Goal: Task Accomplishment & Management: Use online tool/utility

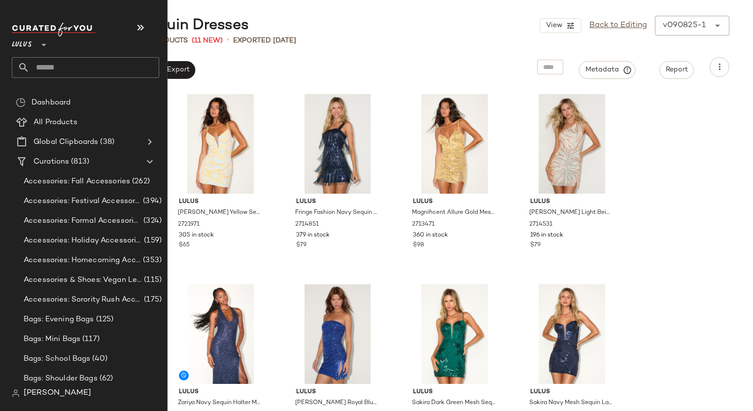
click at [56, 70] on input "text" at bounding box center [95, 67] width 130 height 21
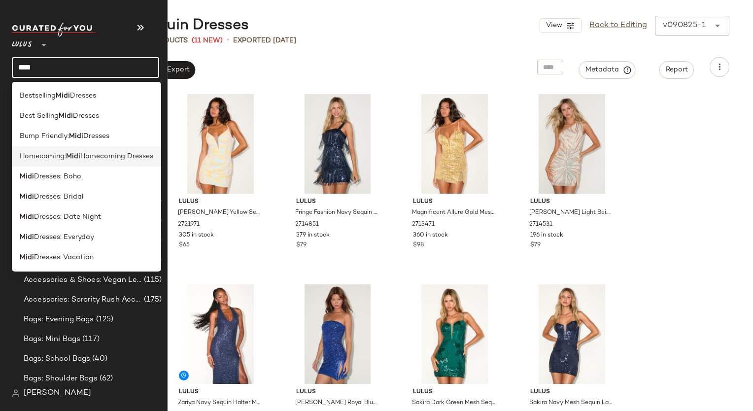
type input "****"
click at [79, 161] on b "Midi" at bounding box center [73, 156] width 14 height 10
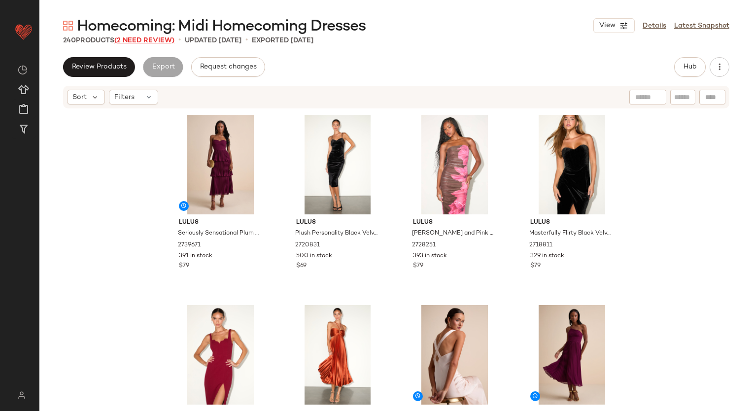
click at [149, 40] on span "(2 Need Review)" at bounding box center [144, 40] width 60 height 7
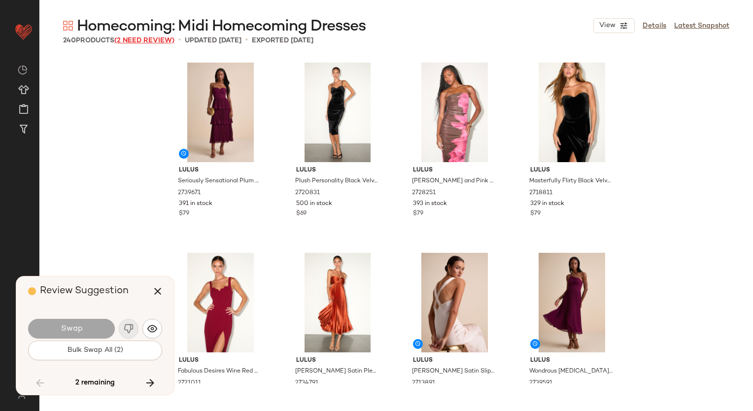
scroll to position [8943, 0]
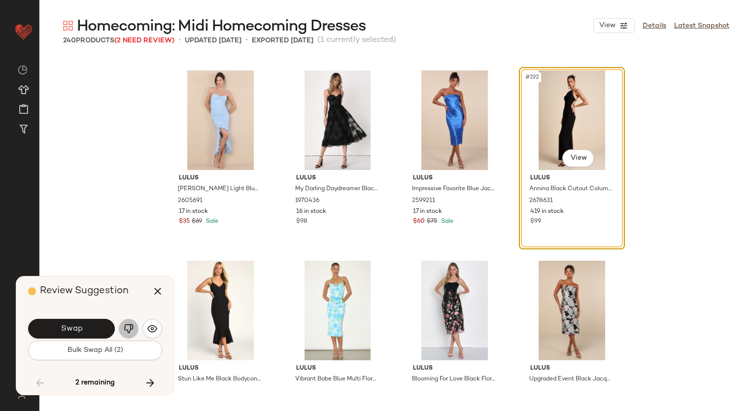
click at [134, 330] on button "button" at bounding box center [129, 329] width 20 height 20
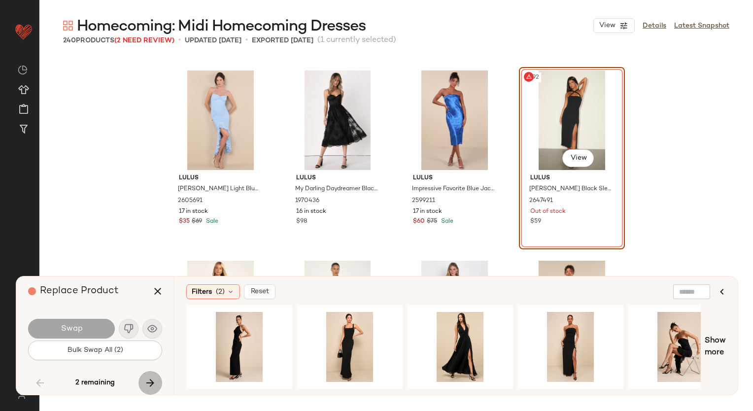
click at [154, 390] on button "button" at bounding box center [151, 383] width 24 height 24
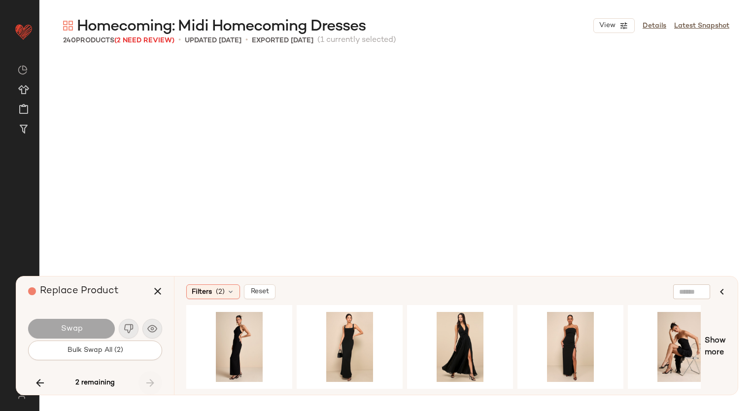
scroll to position [10085, 0]
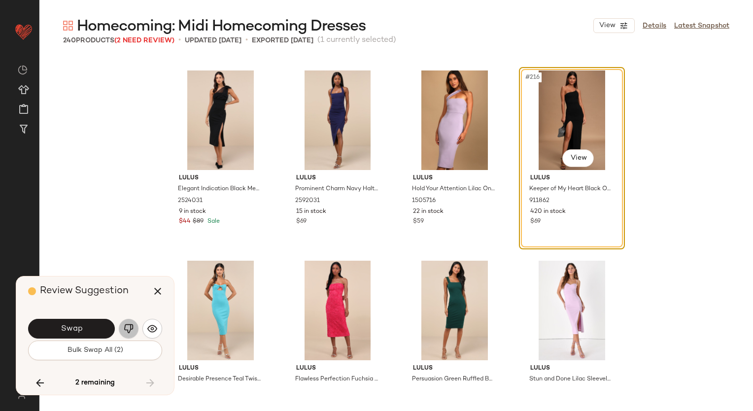
click at [126, 322] on button "button" at bounding box center [129, 329] width 20 height 20
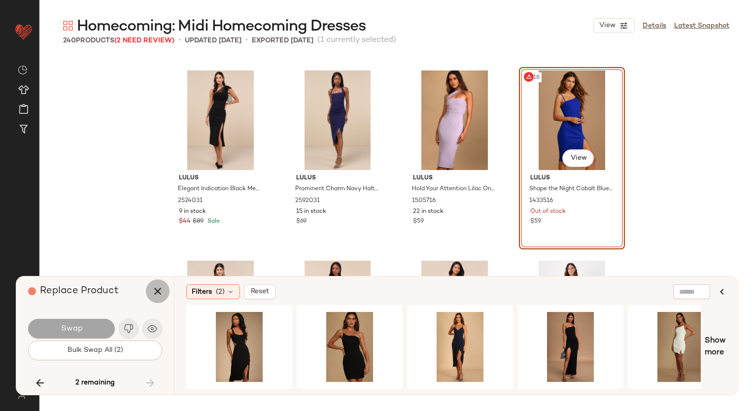
click at [163, 288] on icon "button" at bounding box center [158, 291] width 12 height 12
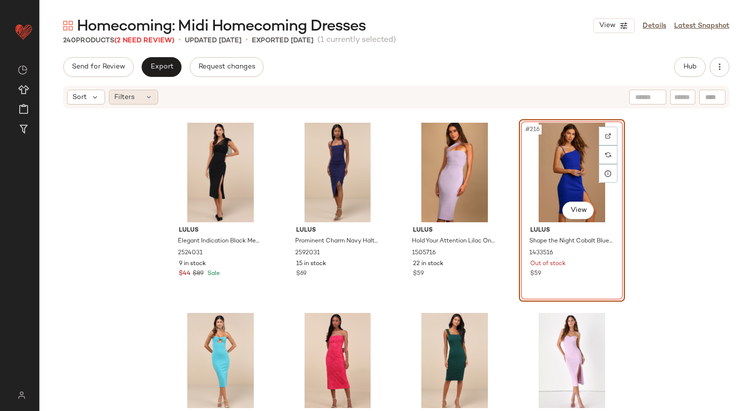
click at [142, 99] on div "Filters" at bounding box center [133, 97] width 49 height 15
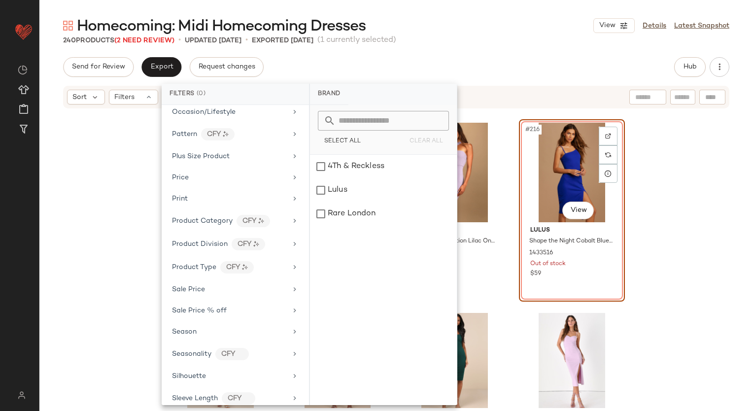
scroll to position [560, 0]
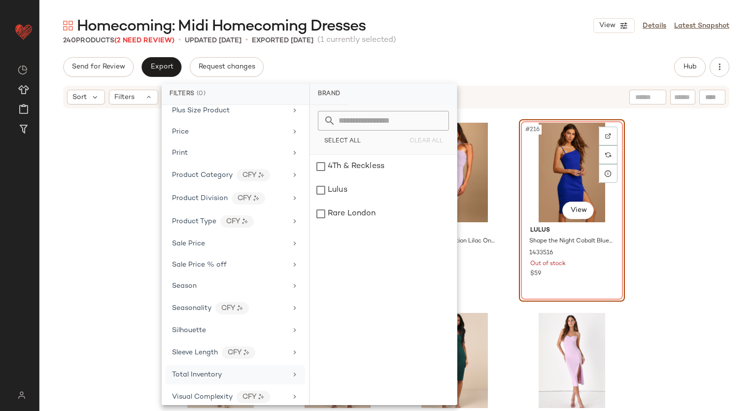
click at [195, 371] on span "Total Inventory" at bounding box center [197, 374] width 50 height 7
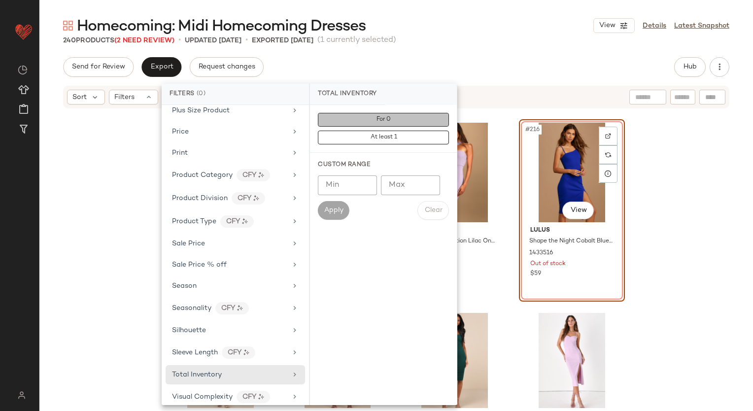
click at [413, 119] on button "For 0" at bounding box center [383, 120] width 131 height 14
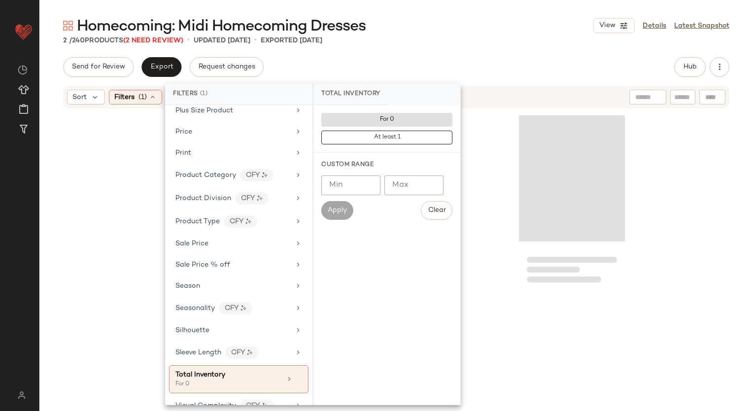
click at [522, 50] on div "Homecoming: Midi Homecoming Dresses View Details Latest Snapshot 2 / 240 Produc…" at bounding box center [396, 213] width 714 height 395
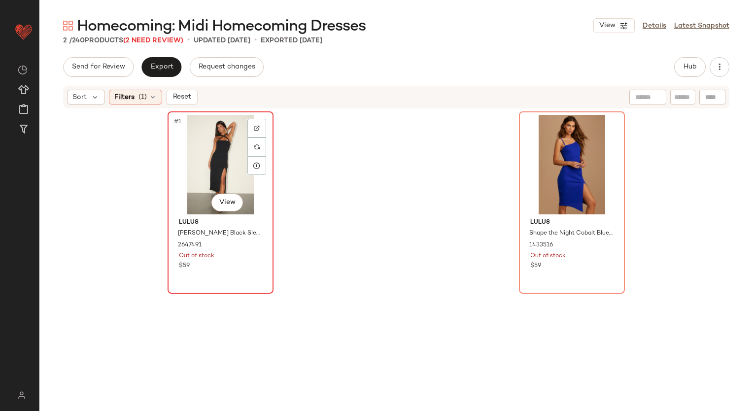
click at [205, 138] on div "#1 View" at bounding box center [220, 165] width 99 height 100
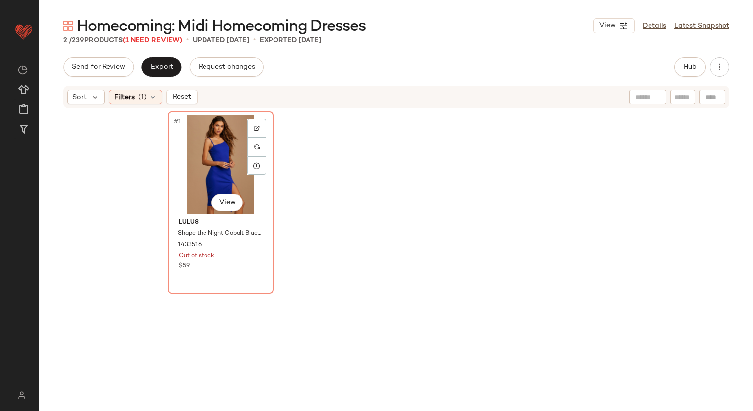
click at [205, 138] on div "#1 View" at bounding box center [220, 165] width 99 height 100
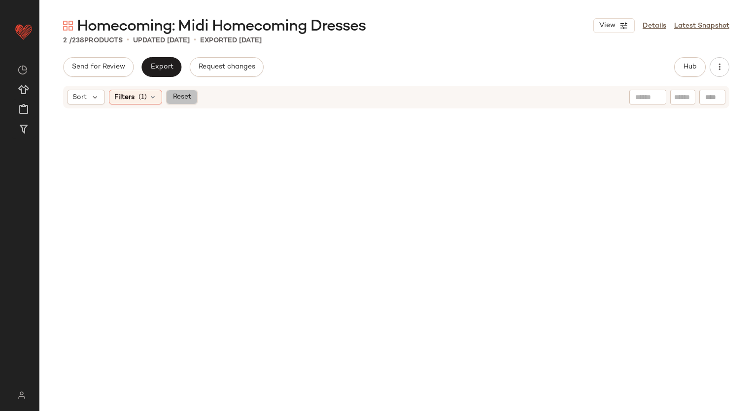
click at [177, 100] on span "Reset" at bounding box center [181, 97] width 19 height 8
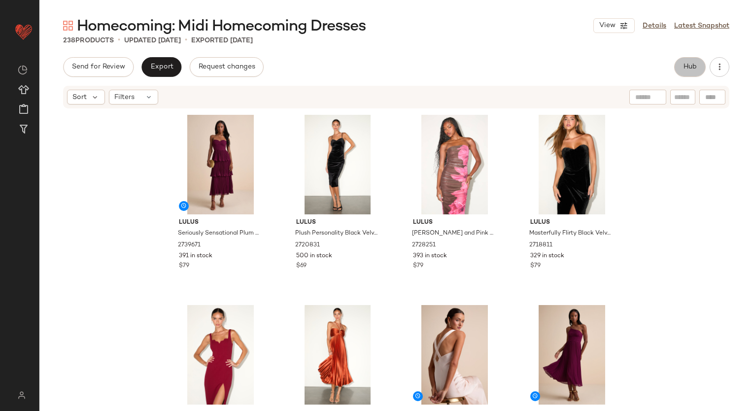
click at [691, 65] on span "Hub" at bounding box center [690, 67] width 14 height 8
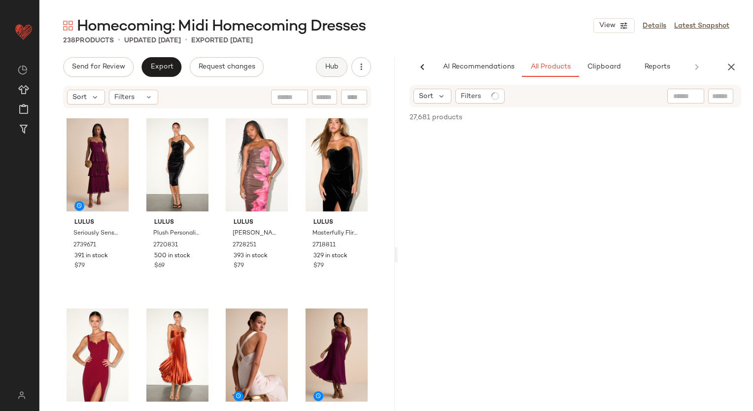
scroll to position [0, 1]
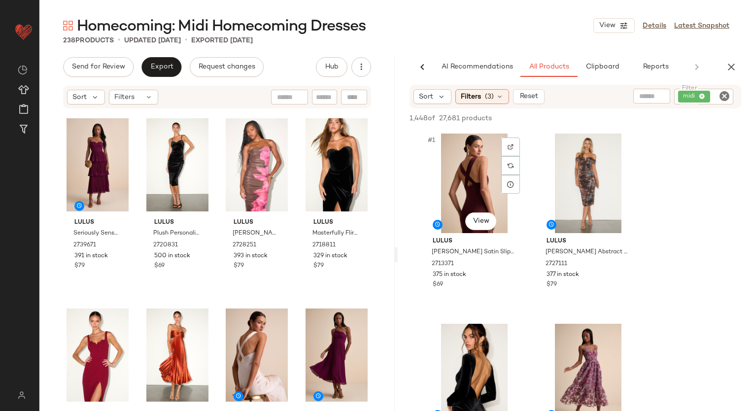
click at [498, 135] on div "#1 View" at bounding box center [474, 184] width 99 height 100
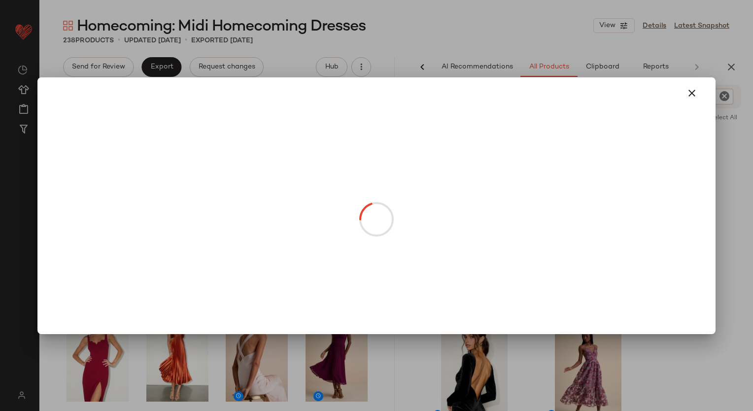
click at [478, 222] on body "Lulus ** Dashboard All Products Global Clipboards (38) Curations (813) [PERSON_…" at bounding box center [376, 205] width 753 height 411
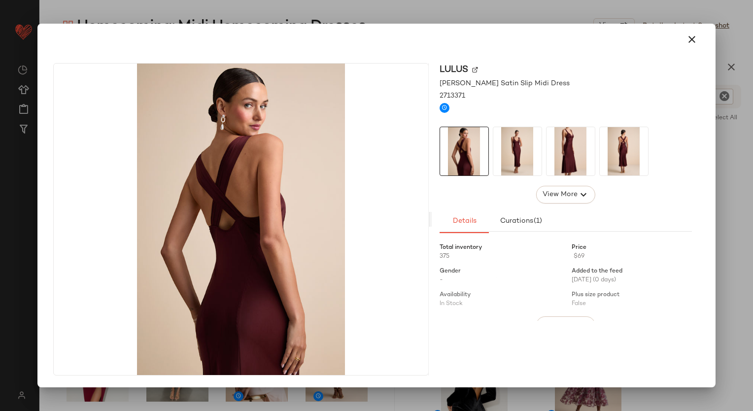
click at [513, 147] on img at bounding box center [517, 151] width 48 height 48
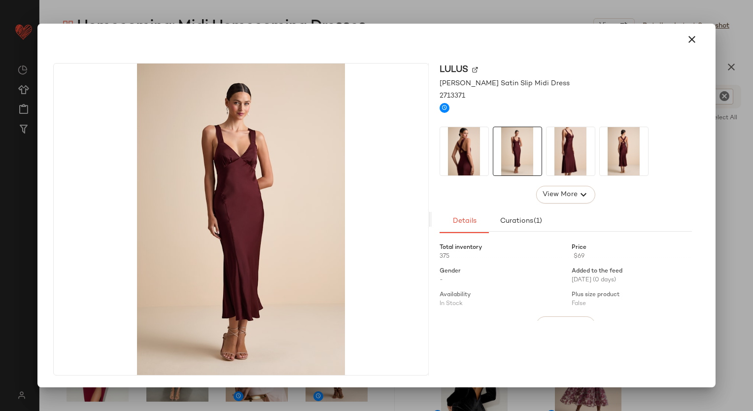
click at [583, 153] on img at bounding box center [571, 151] width 48 height 48
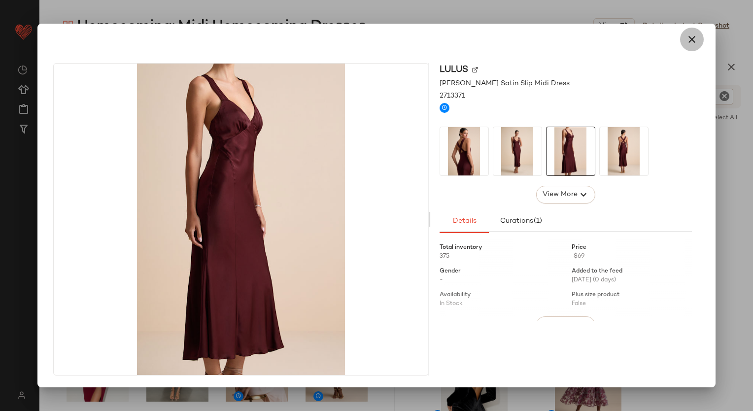
click at [690, 40] on icon "button" at bounding box center [692, 40] width 12 height 12
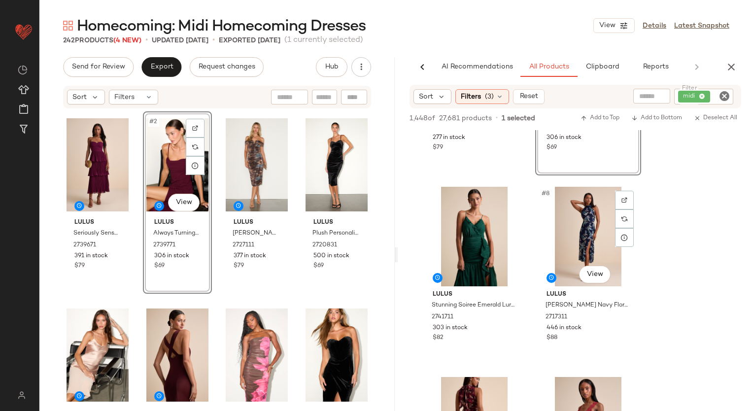
scroll to position [518, 0]
click at [382, 154] on div "Lulus Seriously Sensational Plum Strapless Tiered Midi Dress 2739671 391 in sto…" at bounding box center [216, 258] width 355 height 299
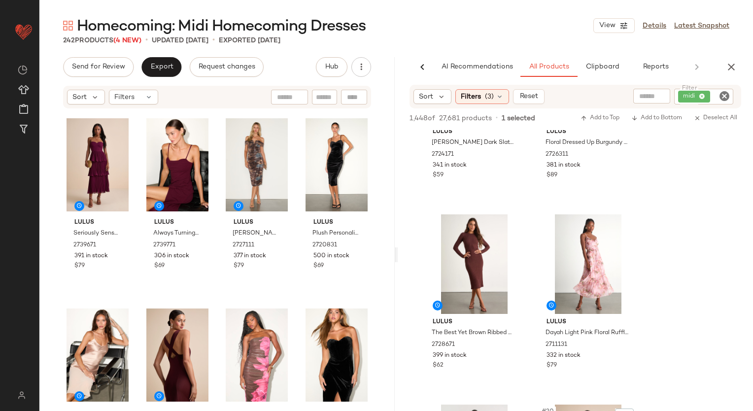
scroll to position [1703, 0]
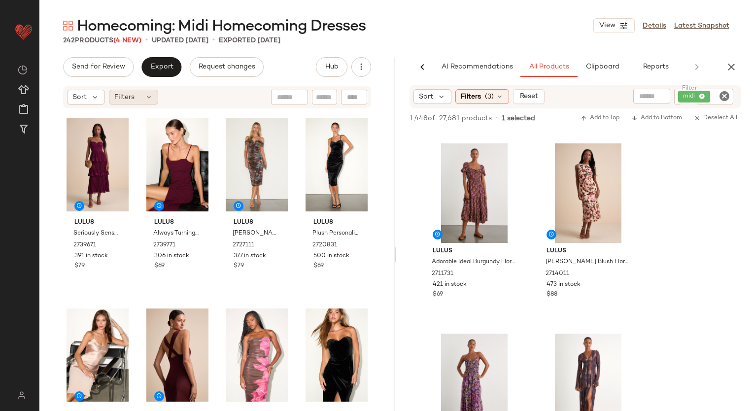
click at [140, 92] on div "Filters" at bounding box center [133, 97] width 49 height 15
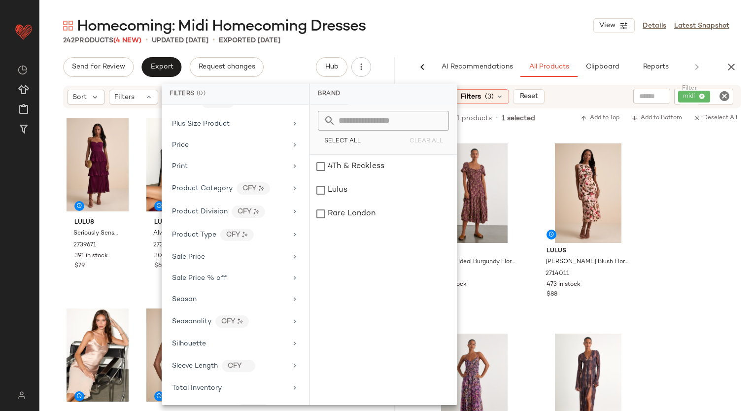
scroll to position [560, 0]
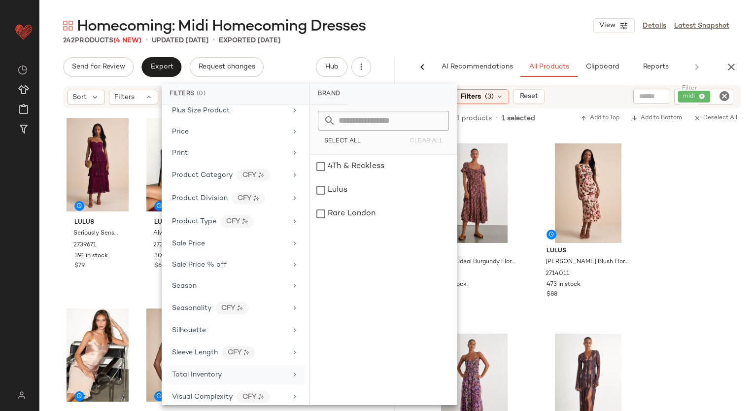
click at [216, 374] on div "Total Inventory" at bounding box center [236, 374] width 140 height 19
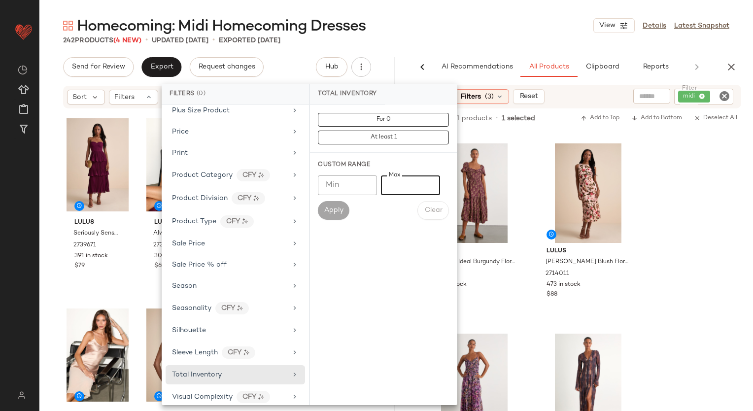
click at [394, 189] on input "Max" at bounding box center [410, 185] width 59 height 20
type input "**"
click at [328, 208] on span "Apply" at bounding box center [334, 211] width 20 height 8
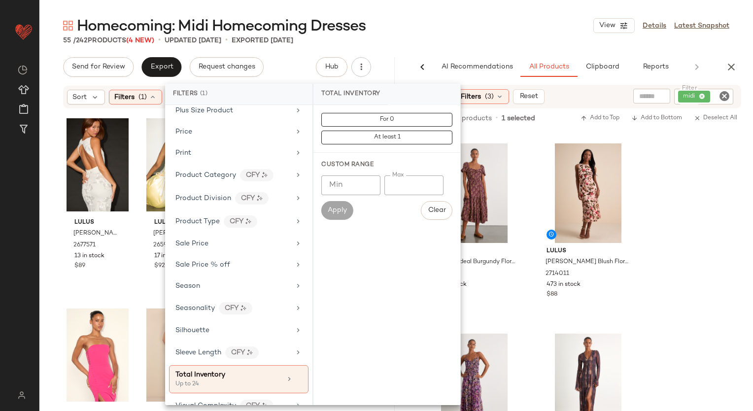
click at [420, 21] on div "Homecoming: Midi Homecoming Dresses View Details Latest Snapshot" at bounding box center [396, 26] width 714 height 20
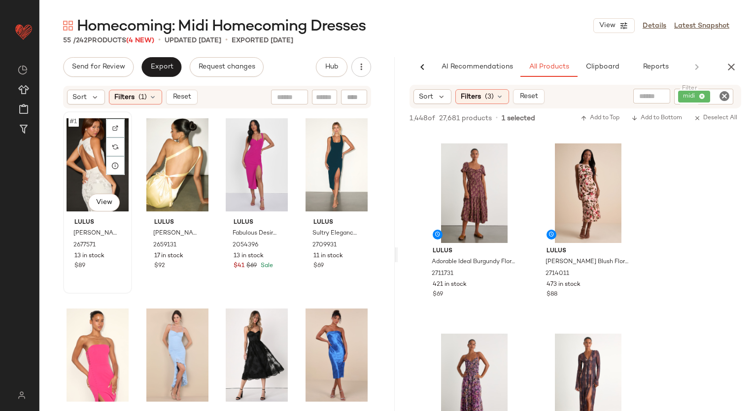
click at [81, 141] on div "#1 View" at bounding box center [98, 165] width 62 height 100
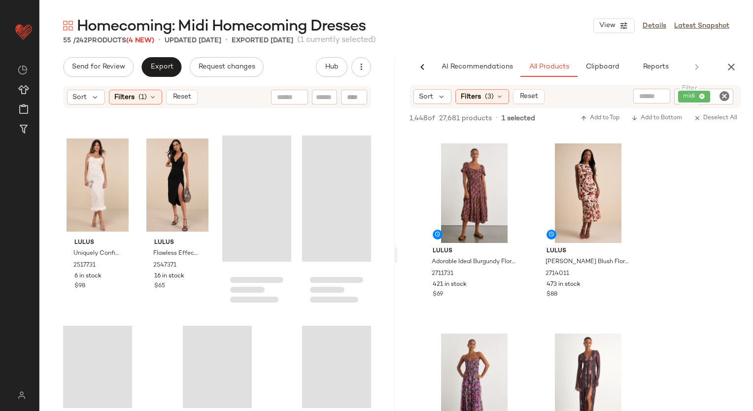
scroll to position [2367, 0]
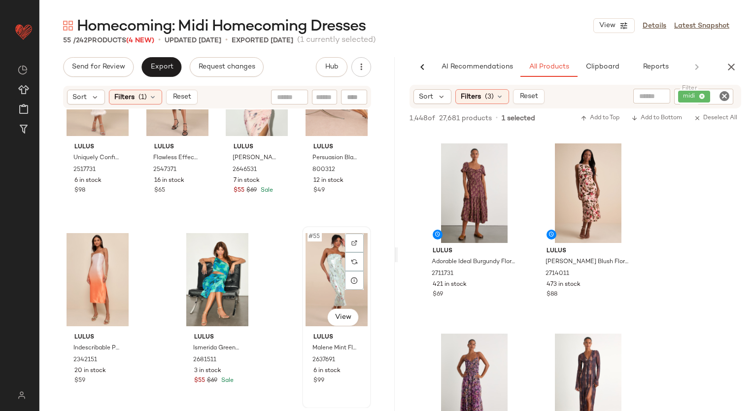
click at [315, 279] on div "#55 View" at bounding box center [337, 280] width 62 height 100
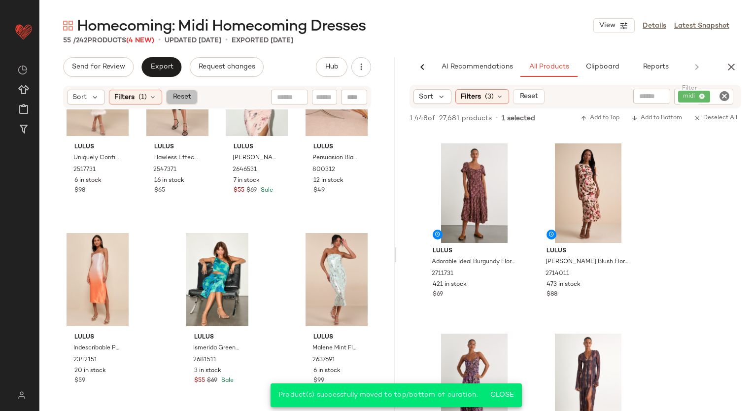
click at [186, 94] on span "Reset" at bounding box center [181, 97] width 19 height 8
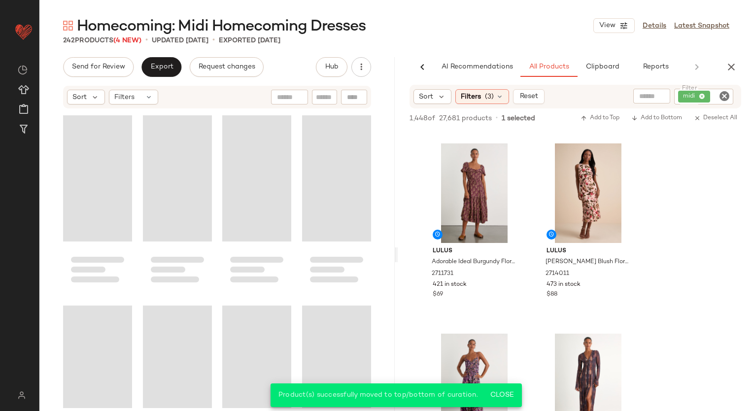
scroll to position [11311, 0]
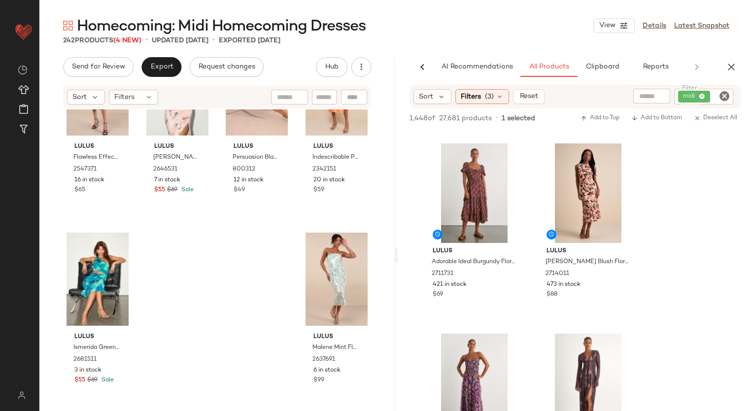
click at [724, 95] on icon "Clear Filter" at bounding box center [725, 96] width 12 height 12
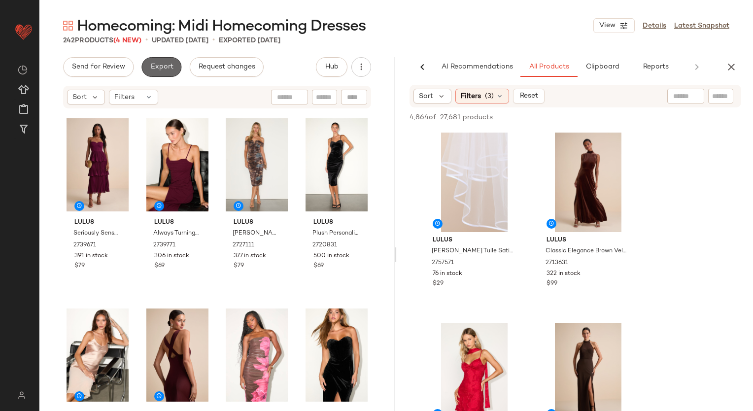
click at [166, 62] on button "Export" at bounding box center [161, 67] width 40 height 20
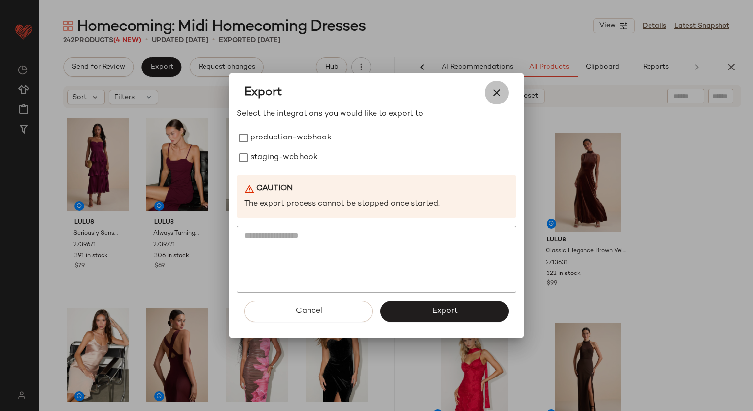
click at [498, 85] on button "button" at bounding box center [497, 93] width 24 height 24
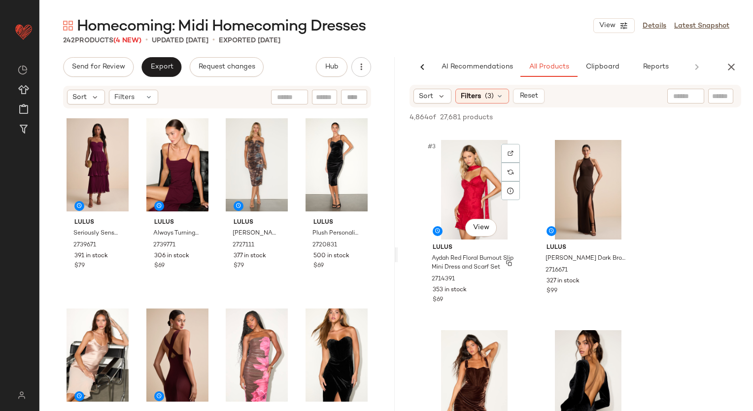
scroll to position [183, 0]
click at [164, 58] on button "Export" at bounding box center [161, 67] width 40 height 20
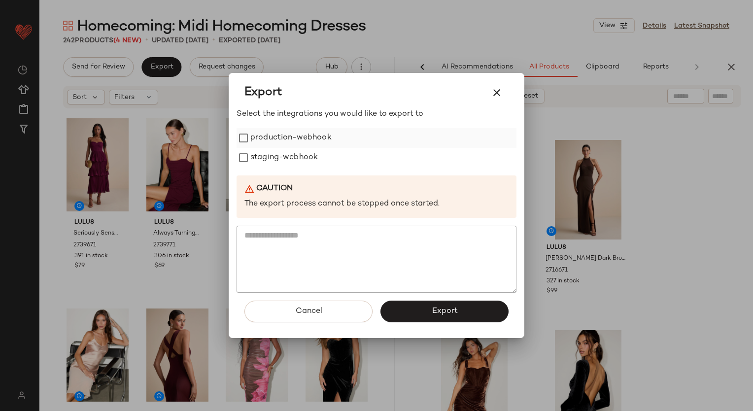
click at [284, 138] on label "production-webhook" at bounding box center [290, 138] width 81 height 20
click at [305, 162] on label "staging-webhook" at bounding box center [284, 158] width 68 height 20
click at [414, 311] on button "Export" at bounding box center [445, 312] width 128 height 22
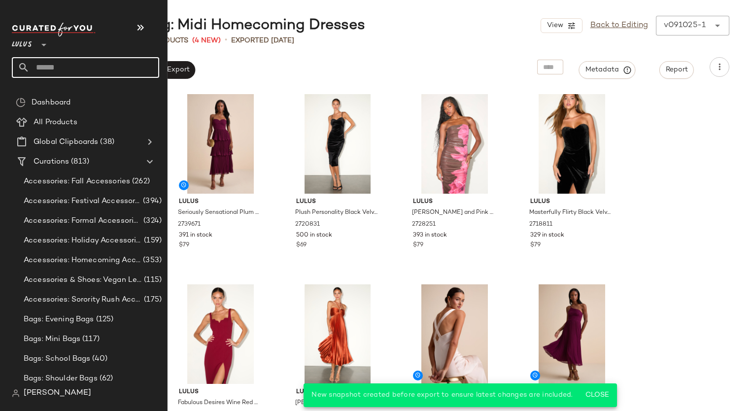
click at [58, 63] on input "text" at bounding box center [95, 67] width 130 height 21
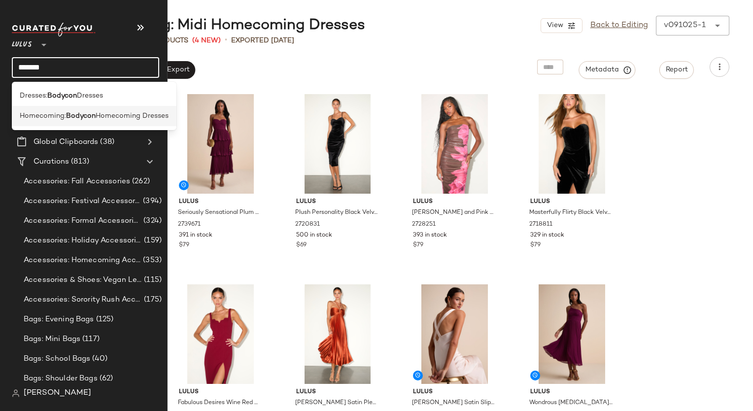
type input "*******"
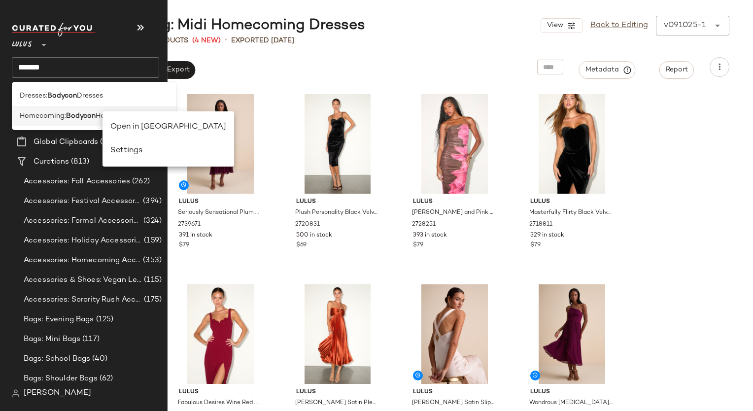
click at [64, 115] on span "Homecoming:" at bounding box center [43, 116] width 46 height 10
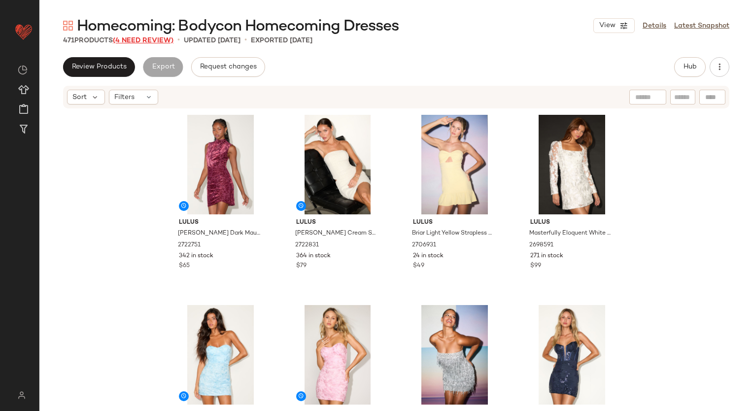
click at [147, 40] on span "(4 Need Review)" at bounding box center [143, 40] width 61 height 7
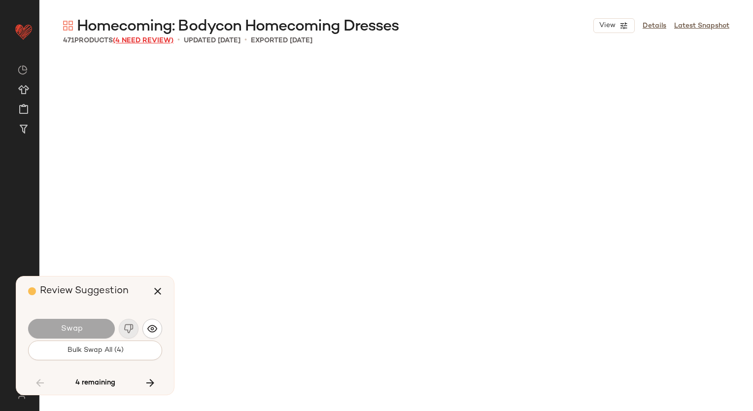
scroll to position [17506, 0]
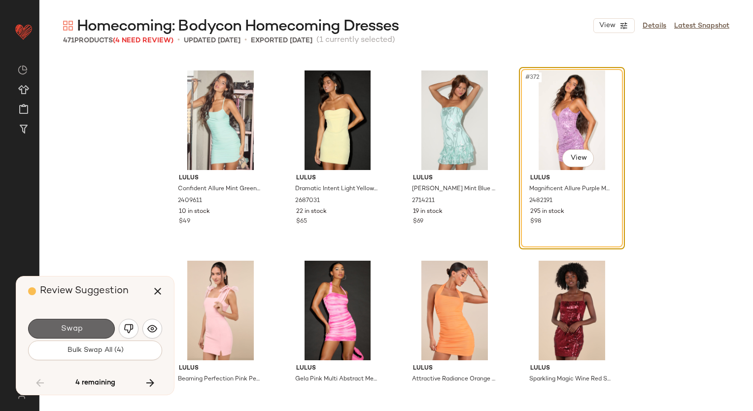
click at [97, 325] on button "Swap" at bounding box center [71, 329] width 87 height 20
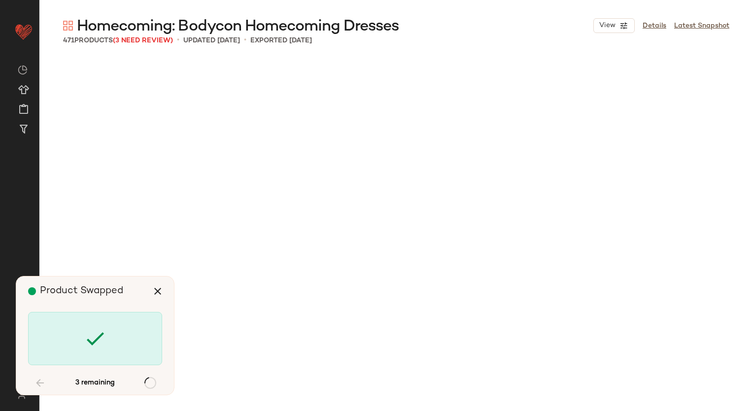
scroll to position [18458, 0]
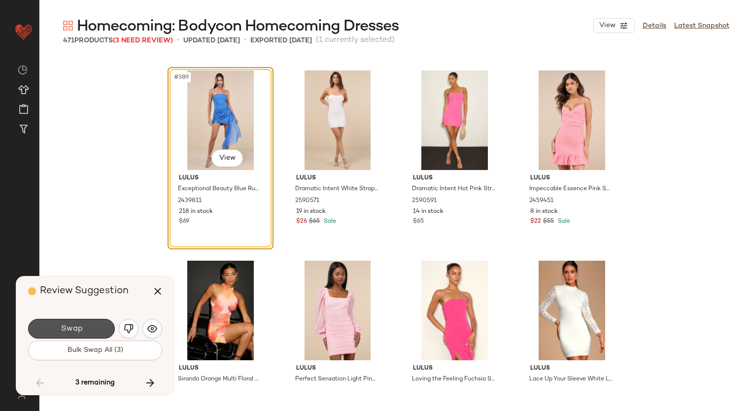
click at [97, 325] on button "Swap" at bounding box center [71, 329] width 87 height 20
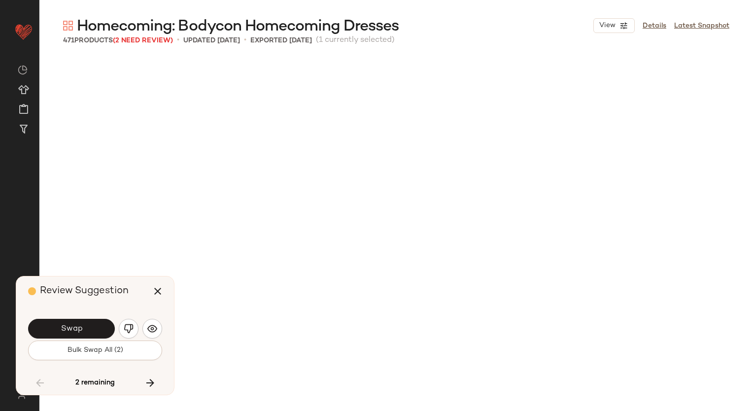
scroll to position [18838, 0]
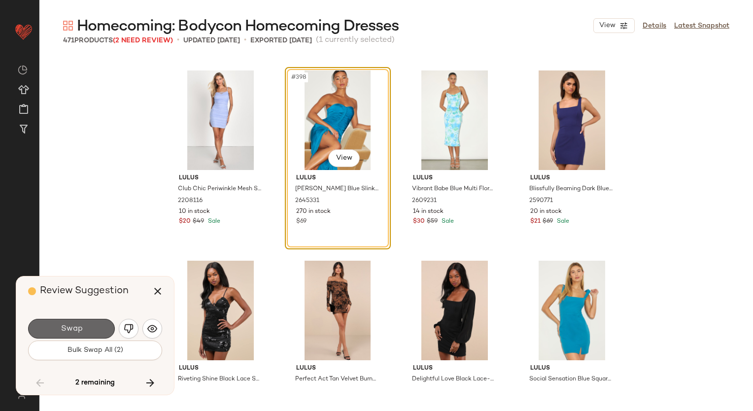
drag, startPoint x: 97, startPoint y: 325, endPoint x: 77, endPoint y: 325, distance: 19.2
click at [77, 325] on span "Swap" at bounding box center [71, 328] width 22 height 9
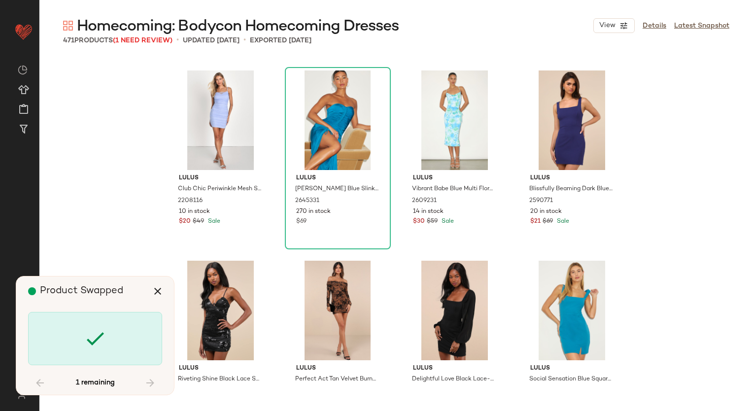
scroll to position [22129, 0]
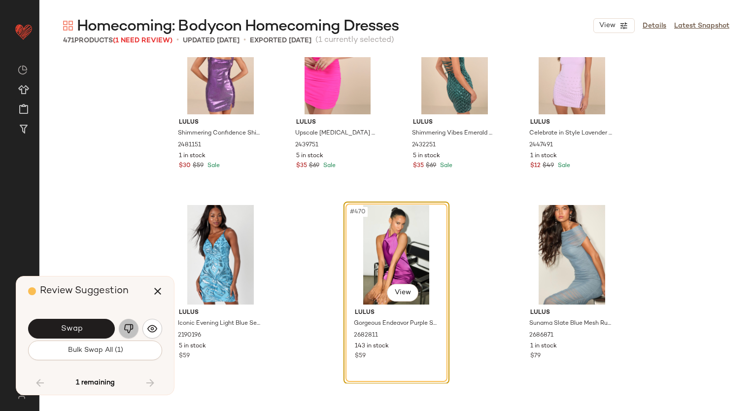
click at [132, 328] on img "button" at bounding box center [129, 329] width 10 height 10
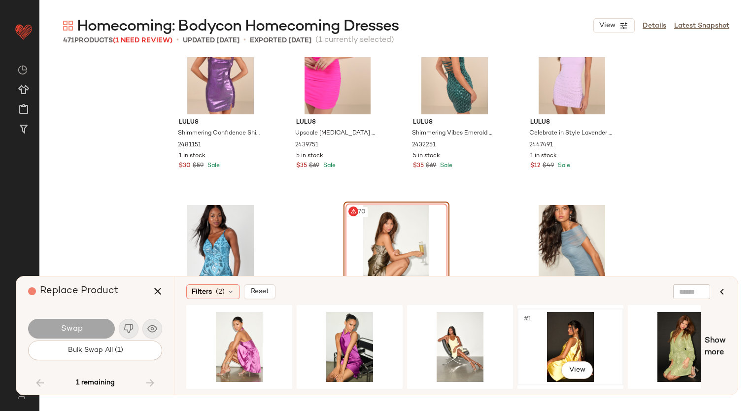
click at [577, 329] on div "#1 View" at bounding box center [570, 347] width 99 height 70
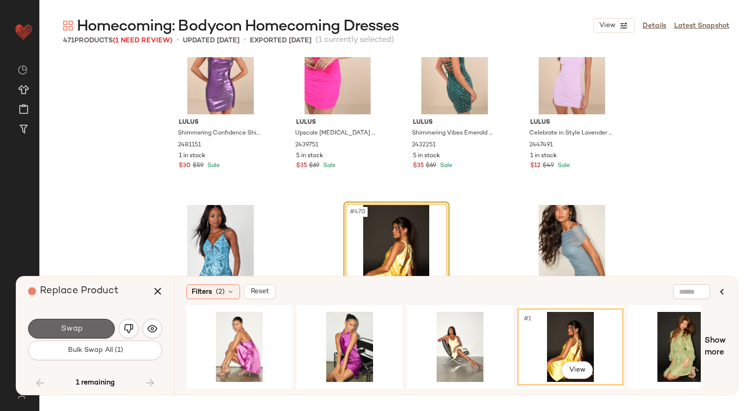
click at [79, 326] on span "Swap" at bounding box center [71, 328] width 22 height 9
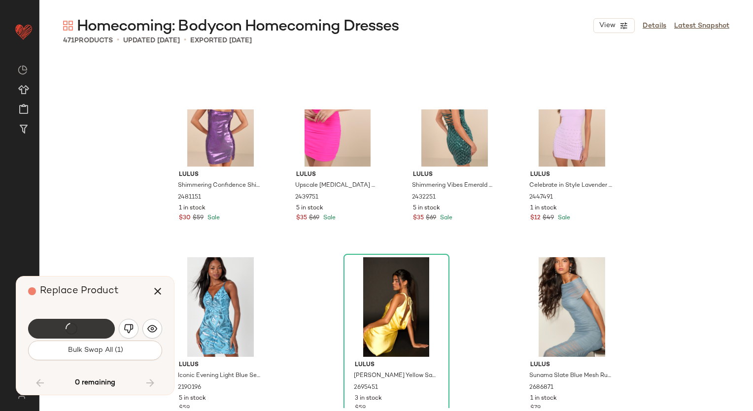
scroll to position [22137, 0]
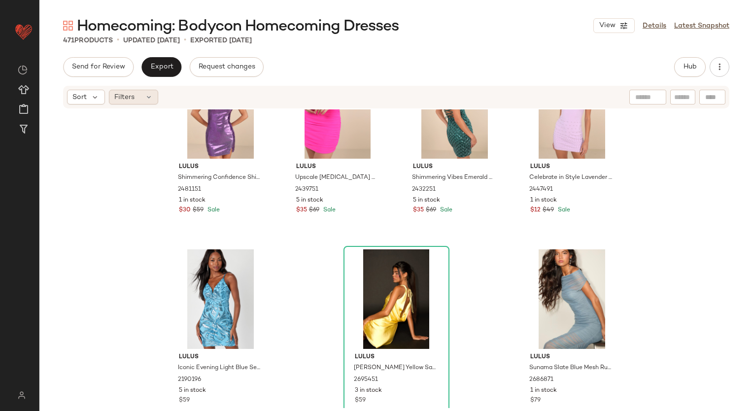
click at [138, 101] on div "Filters" at bounding box center [133, 97] width 49 height 15
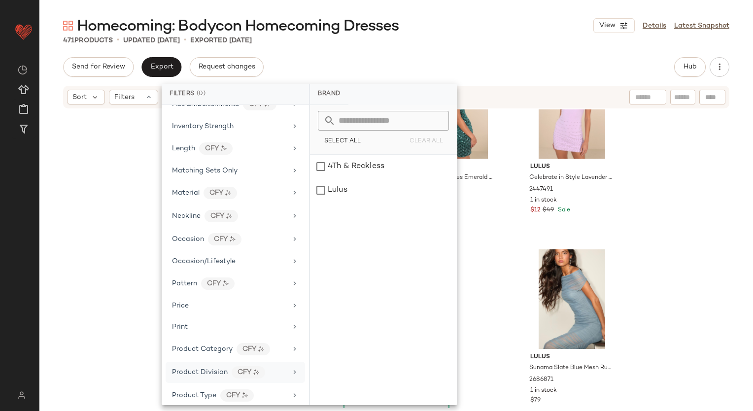
scroll to position [538, 0]
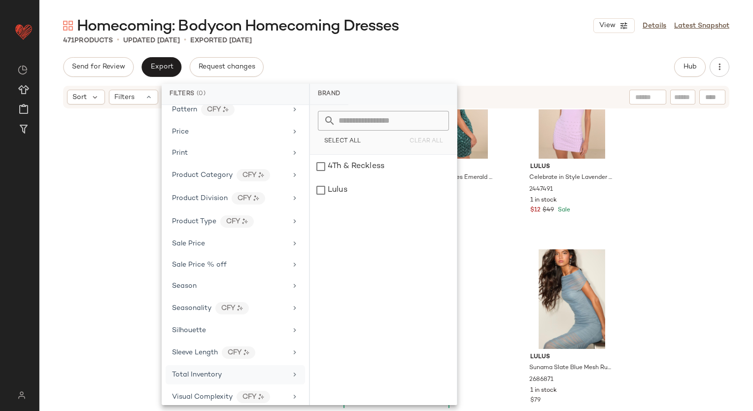
click at [215, 371] on span "Total Inventory" at bounding box center [197, 374] width 50 height 7
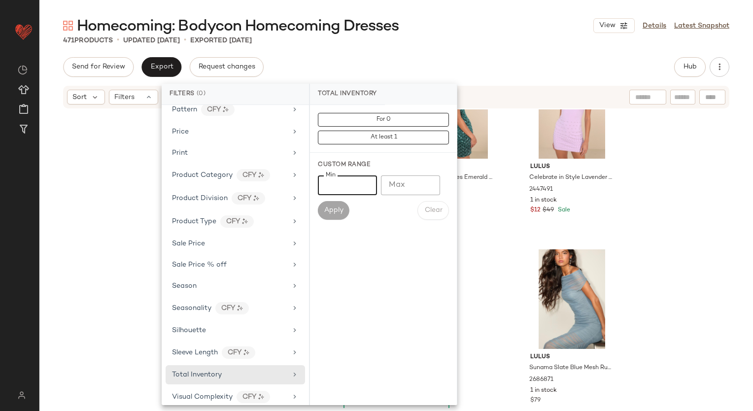
click at [354, 187] on input "Min" at bounding box center [347, 185] width 59 height 20
type input "*"
click at [402, 191] on input "Max" at bounding box center [410, 185] width 59 height 20
type input "**"
click at [319, 214] on button "Apply" at bounding box center [334, 210] width 32 height 19
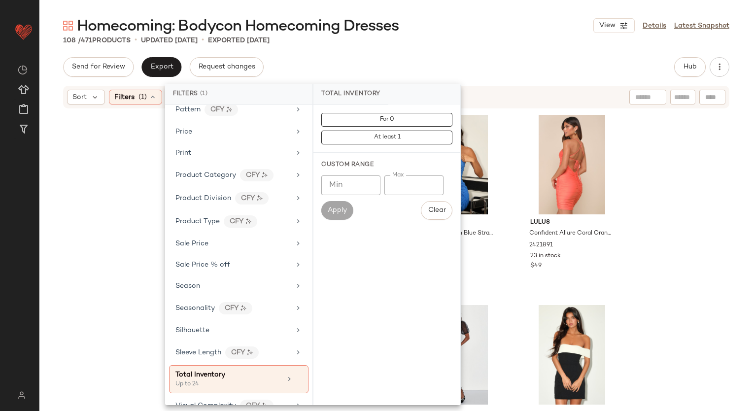
click at [519, 38] on div "108 / 471 Products • updated [DATE] • Exported [DATE]" at bounding box center [396, 40] width 714 height 10
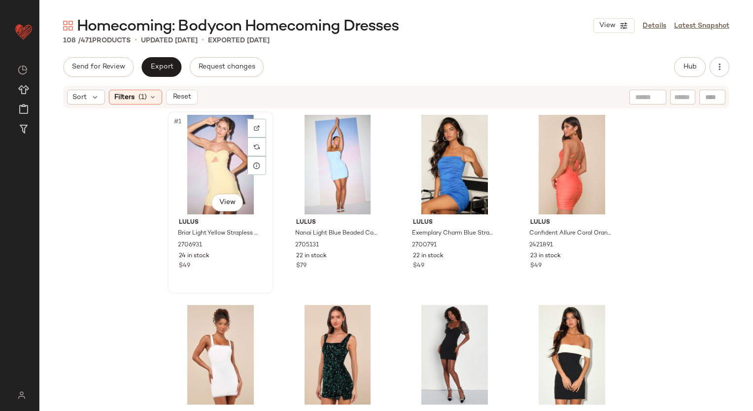
click at [230, 141] on div "#1 View" at bounding box center [220, 165] width 99 height 100
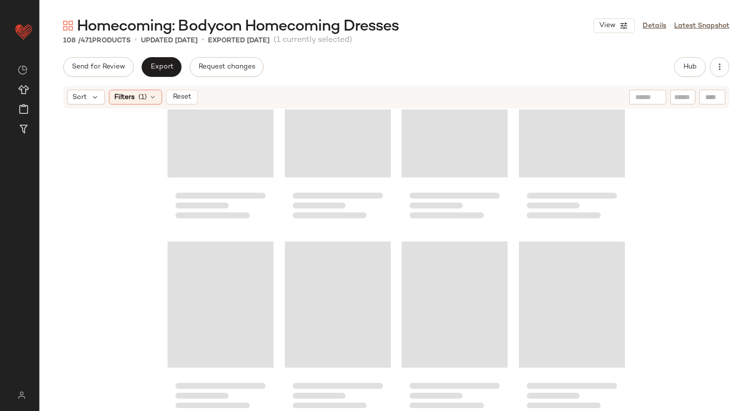
scroll to position [4840, 0]
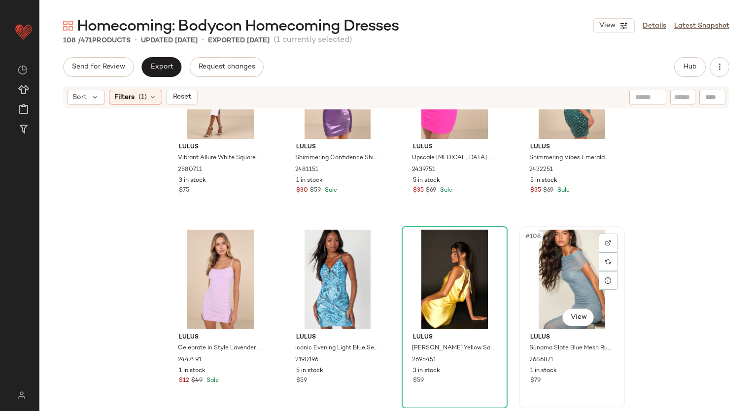
click at [544, 286] on div "#108 View" at bounding box center [572, 280] width 99 height 100
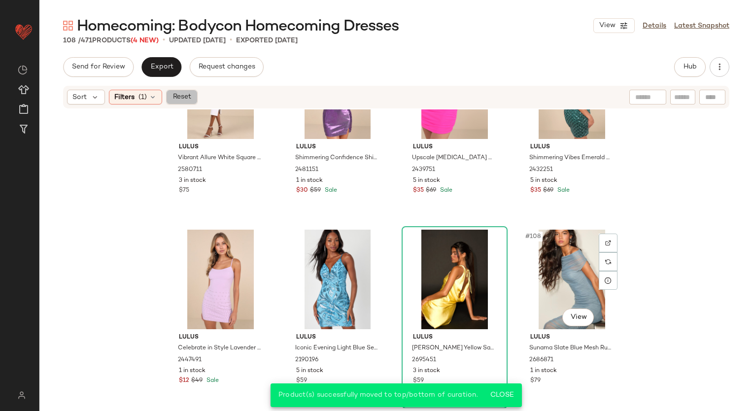
click at [177, 93] on span "Reset" at bounding box center [181, 97] width 19 height 8
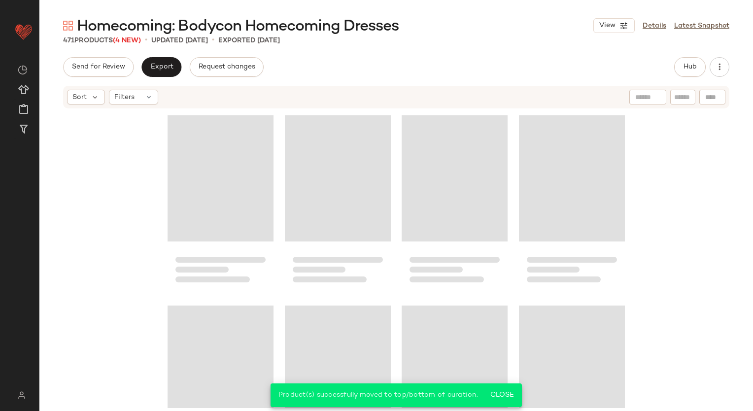
scroll to position [22156, 0]
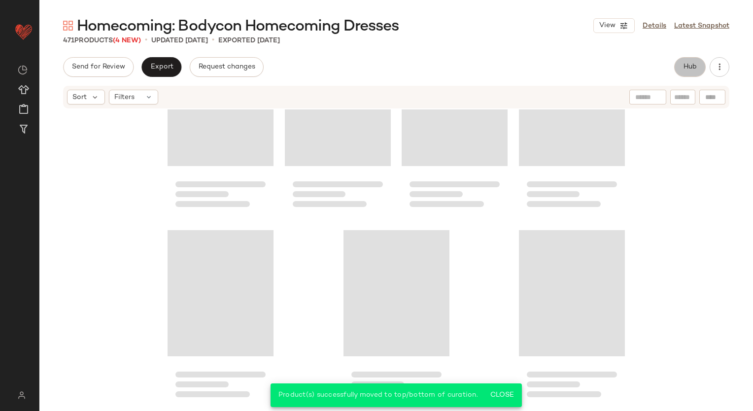
click at [684, 59] on button "Hub" at bounding box center [690, 67] width 32 height 20
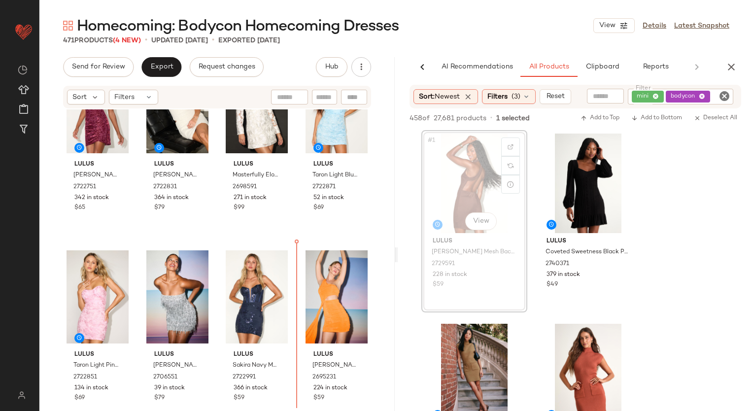
scroll to position [81, 0]
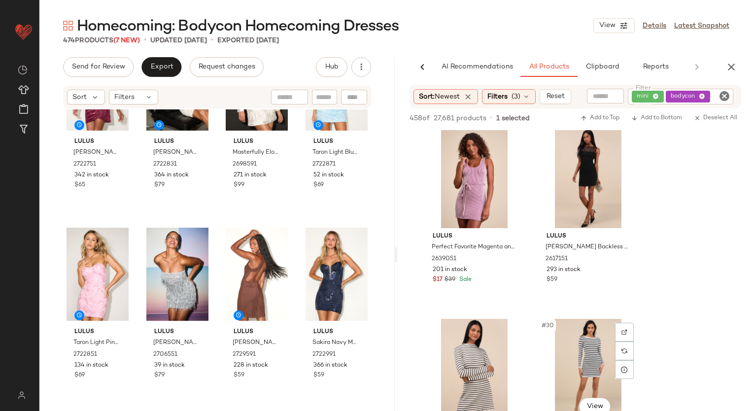
scroll to position [2478, 0]
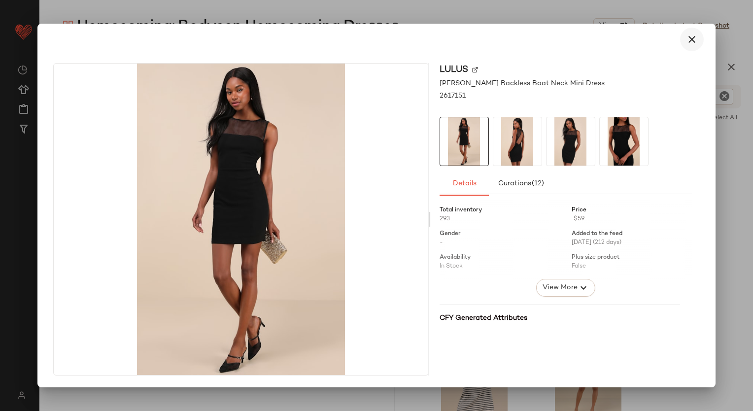
click at [689, 40] on icon "button" at bounding box center [692, 40] width 12 height 12
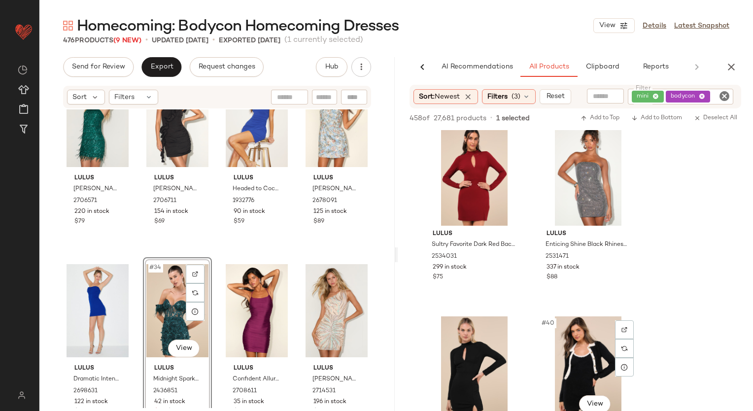
scroll to position [3431, 0]
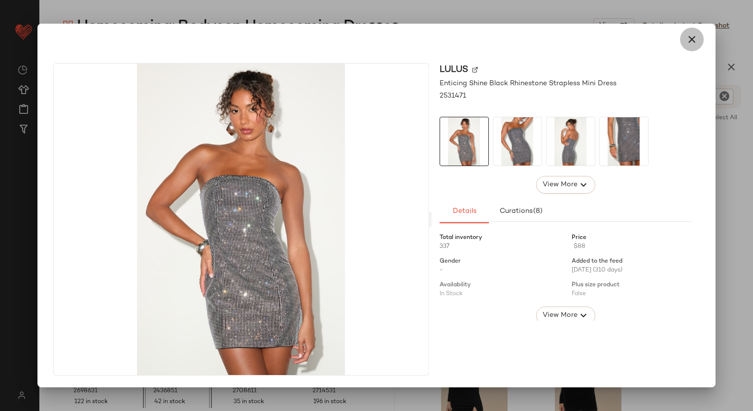
click at [694, 40] on icon "button" at bounding box center [692, 40] width 12 height 12
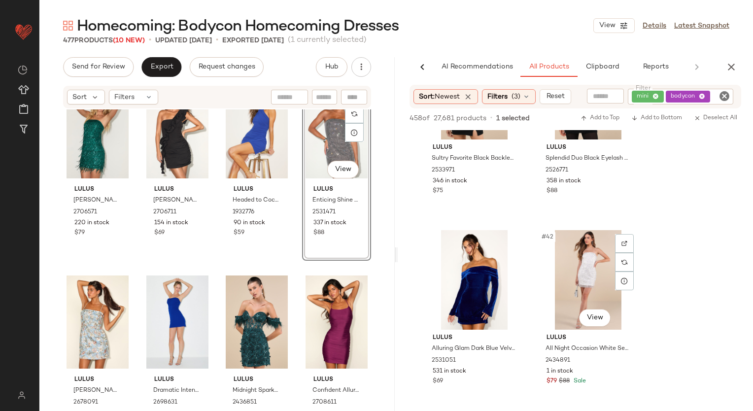
scroll to position [1340, 0]
